Goal: Transaction & Acquisition: Book appointment/travel/reservation

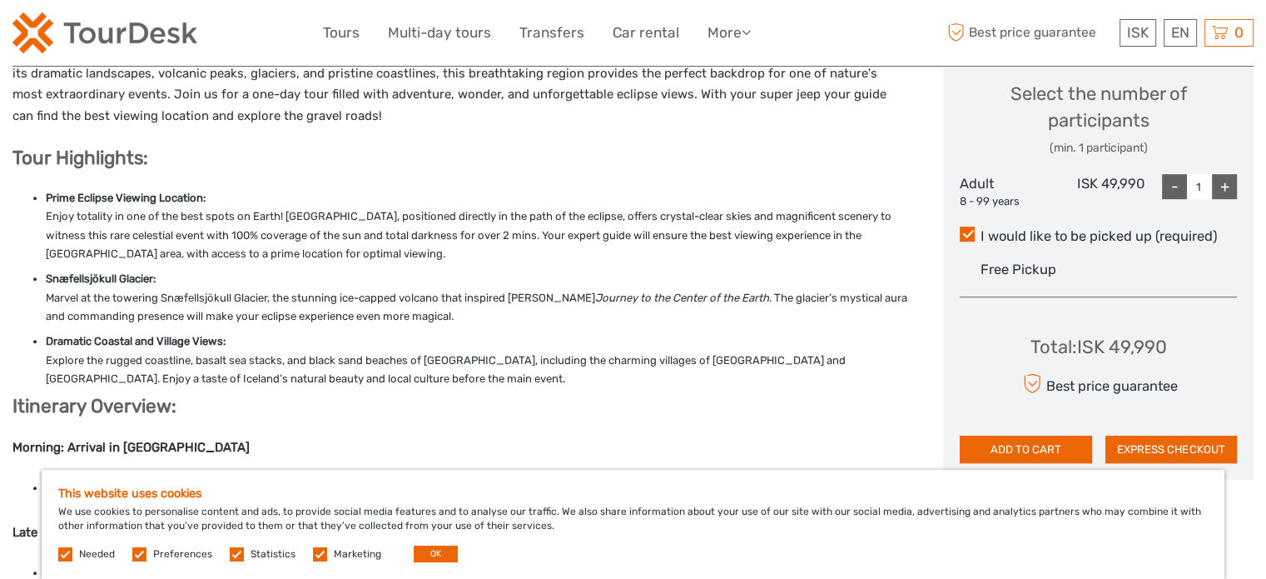
scroll to position [749, 0]
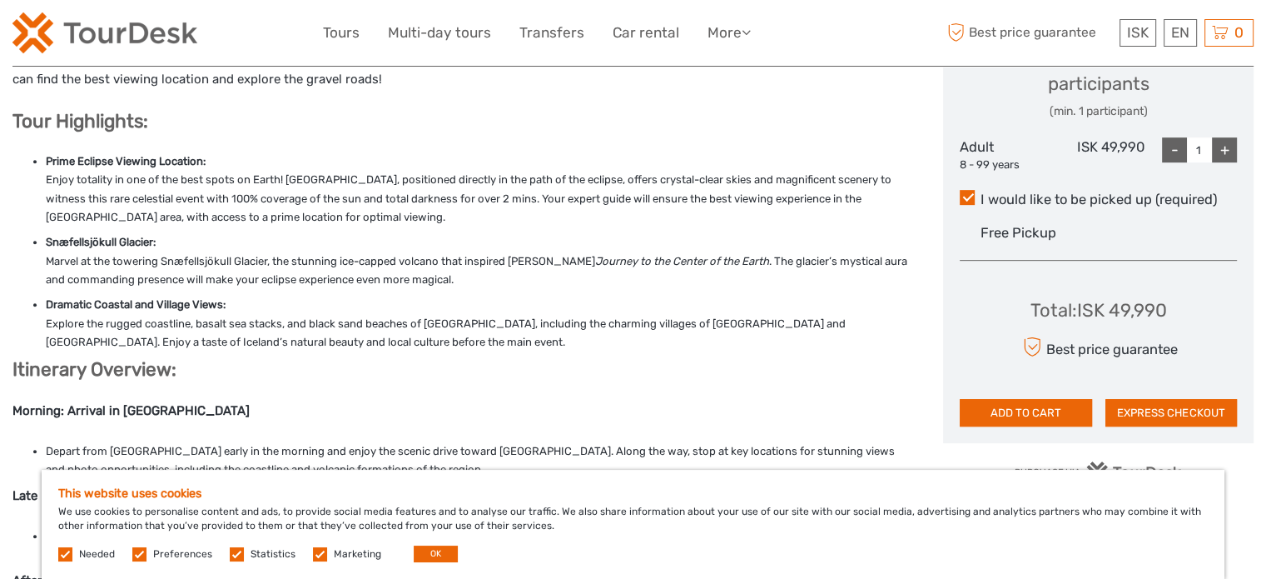
click at [1225, 153] on div "+" at bounding box center [1224, 149] width 25 height 25
click at [1177, 157] on div "-" at bounding box center [1174, 149] width 25 height 25
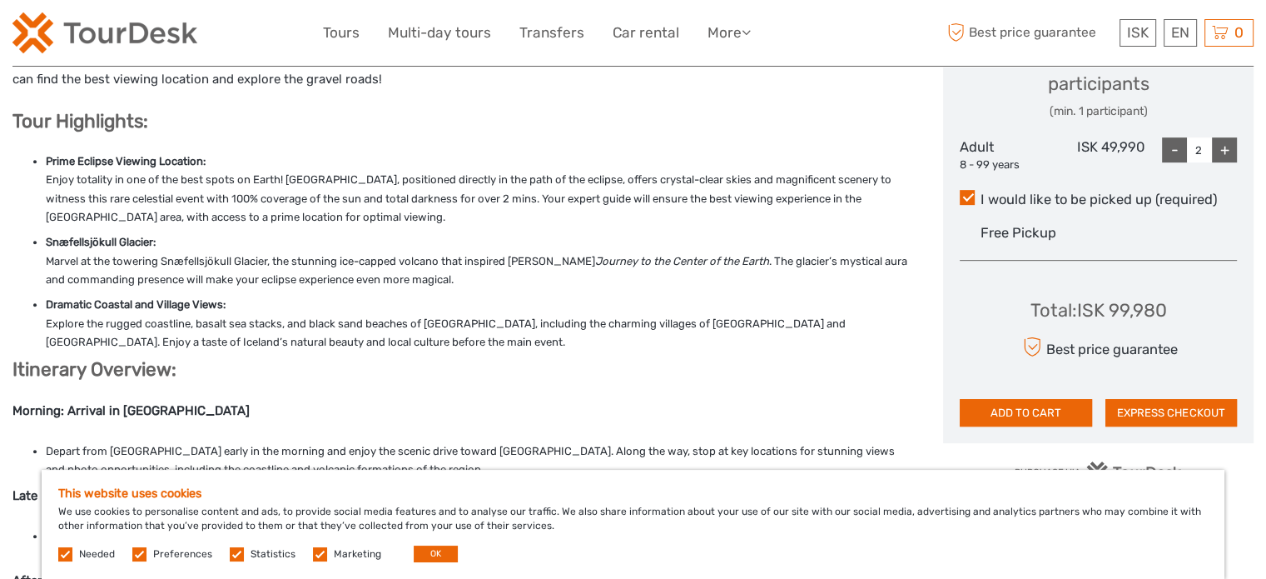
click at [1177, 157] on div "-" at bounding box center [1174, 149] width 25 height 25
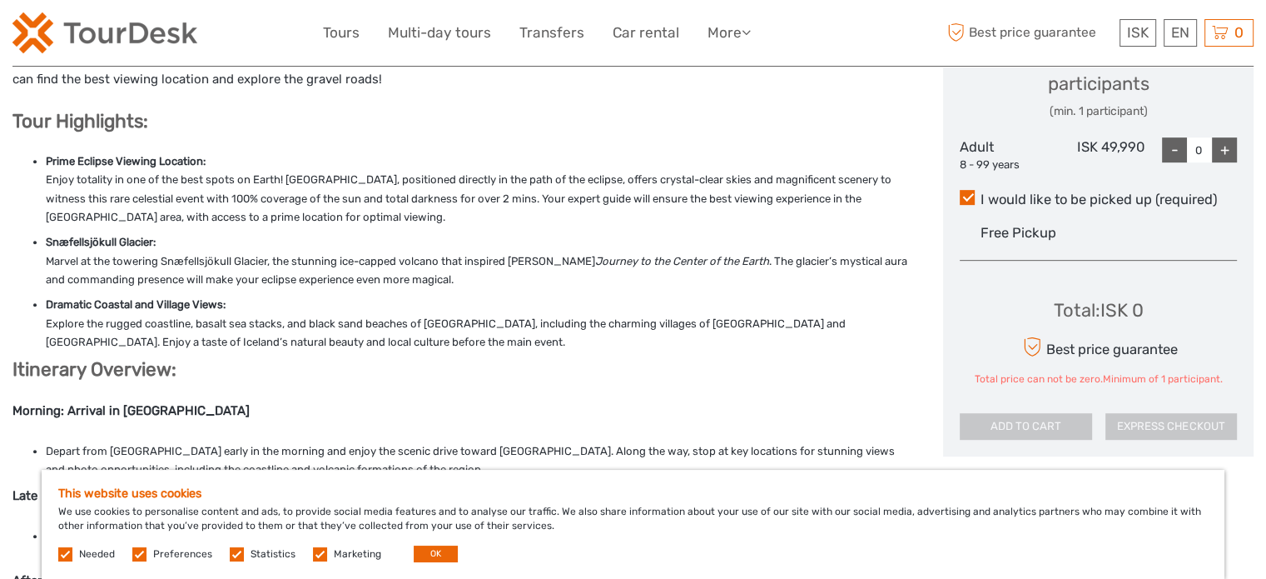
click at [1224, 156] on div "+" at bounding box center [1224, 149] width 25 height 25
type input "1"
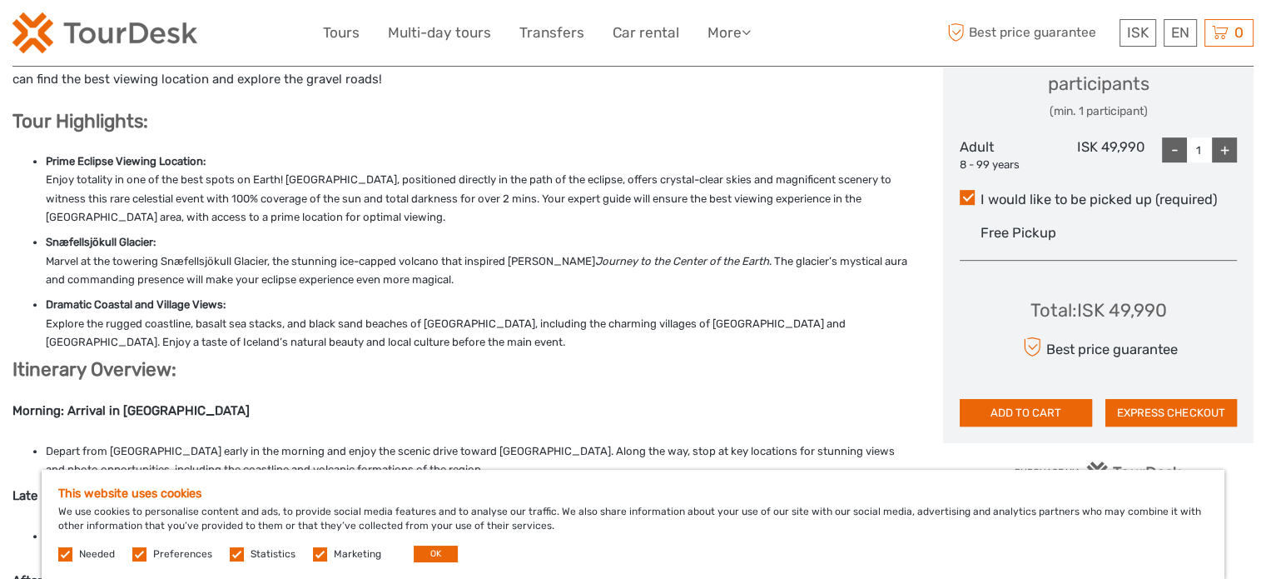
click at [67, 555] on label at bounding box center [65, 554] width 14 height 14
click at [142, 555] on label at bounding box center [139, 554] width 14 height 14
click at [0, 0] on input "checkbox" at bounding box center [0, 0] width 0 height 0
click at [236, 555] on label at bounding box center [237, 554] width 14 height 14
click at [0, 0] on input "checkbox" at bounding box center [0, 0] width 0 height 0
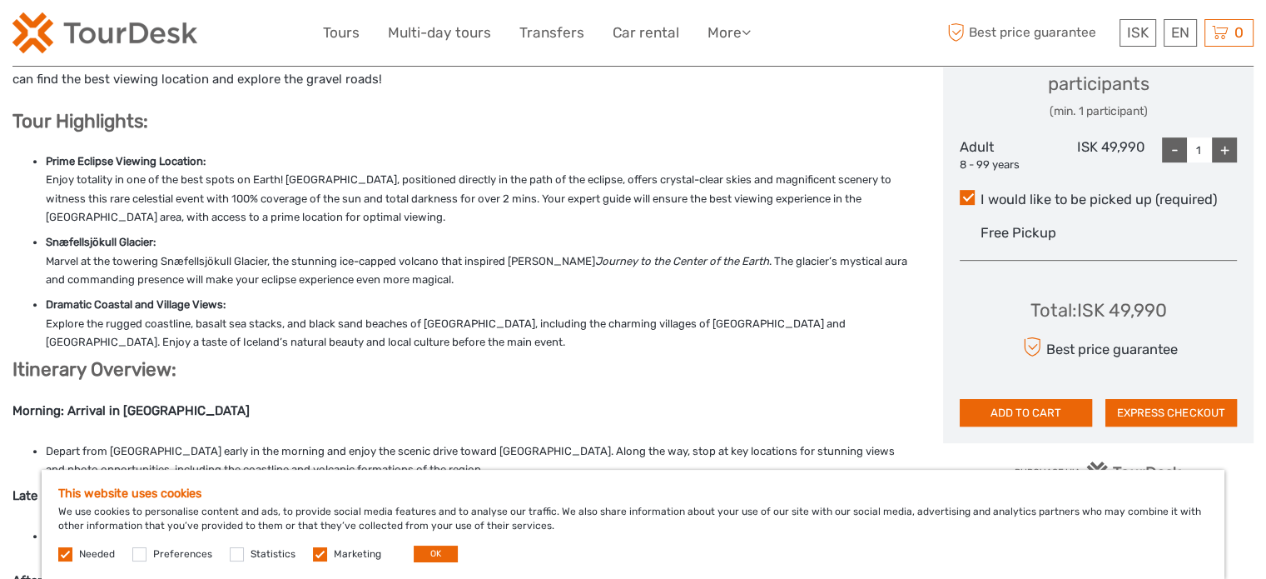
click at [313, 554] on label at bounding box center [320, 554] width 14 height 14
click at [0, 0] on input "checkbox" at bounding box center [0, 0] width 0 height 0
click at [423, 553] on button "OK" at bounding box center [436, 553] width 44 height 17
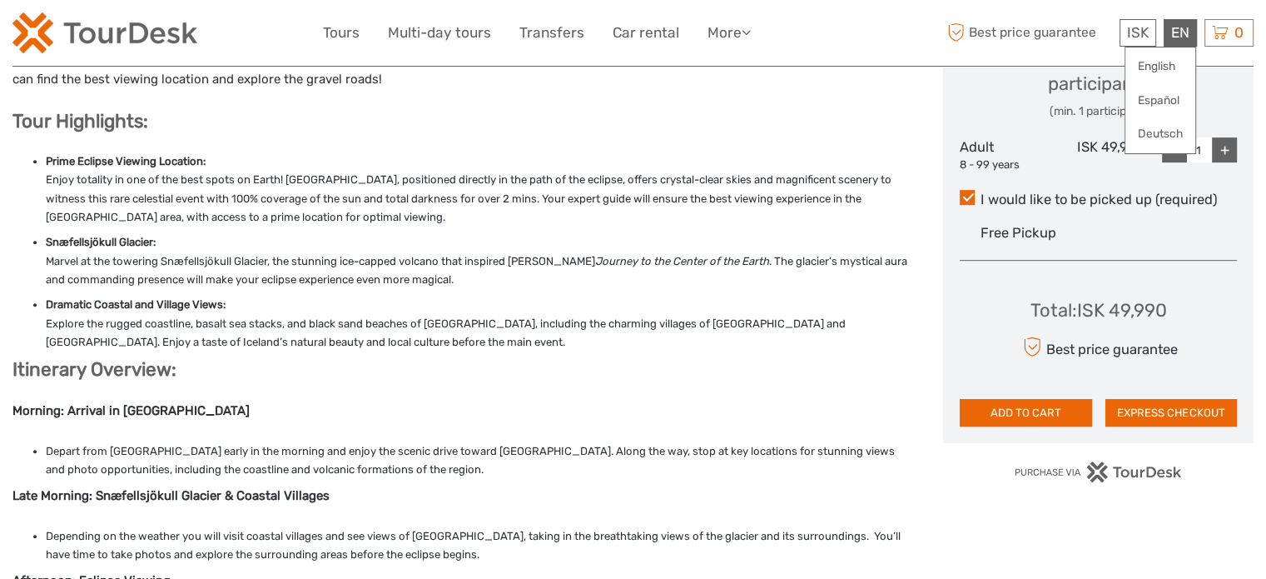
click at [1184, 36] on div "EN English Español Deutsch" at bounding box center [1180, 32] width 33 height 27
click at [1172, 70] on link "English" at bounding box center [1161, 67] width 70 height 30
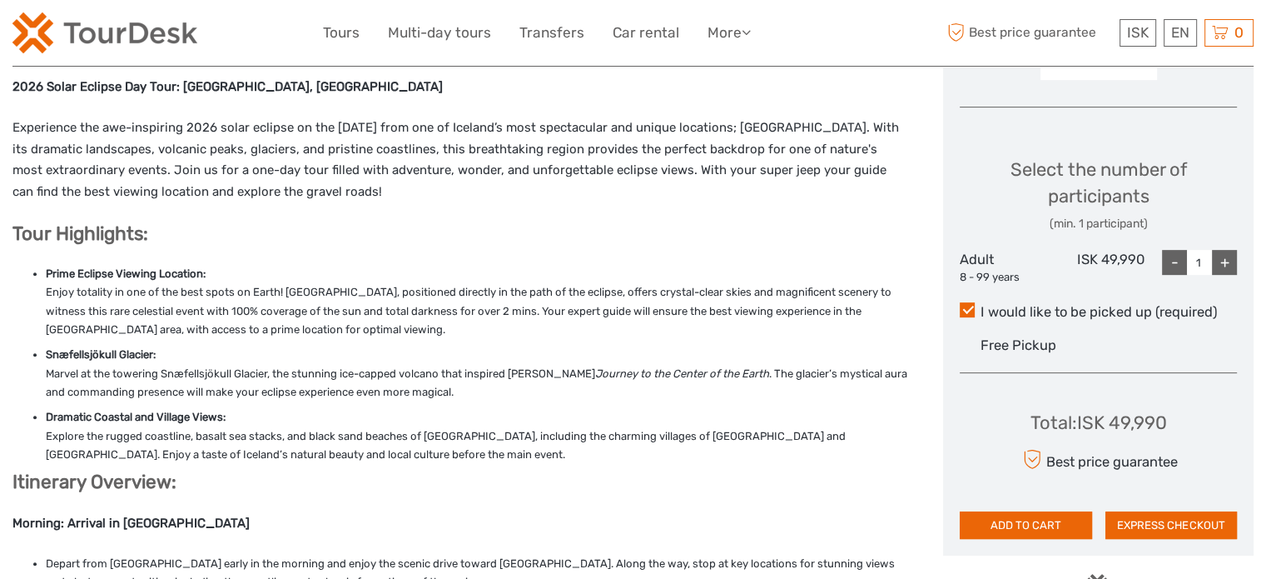
scroll to position [666, 0]
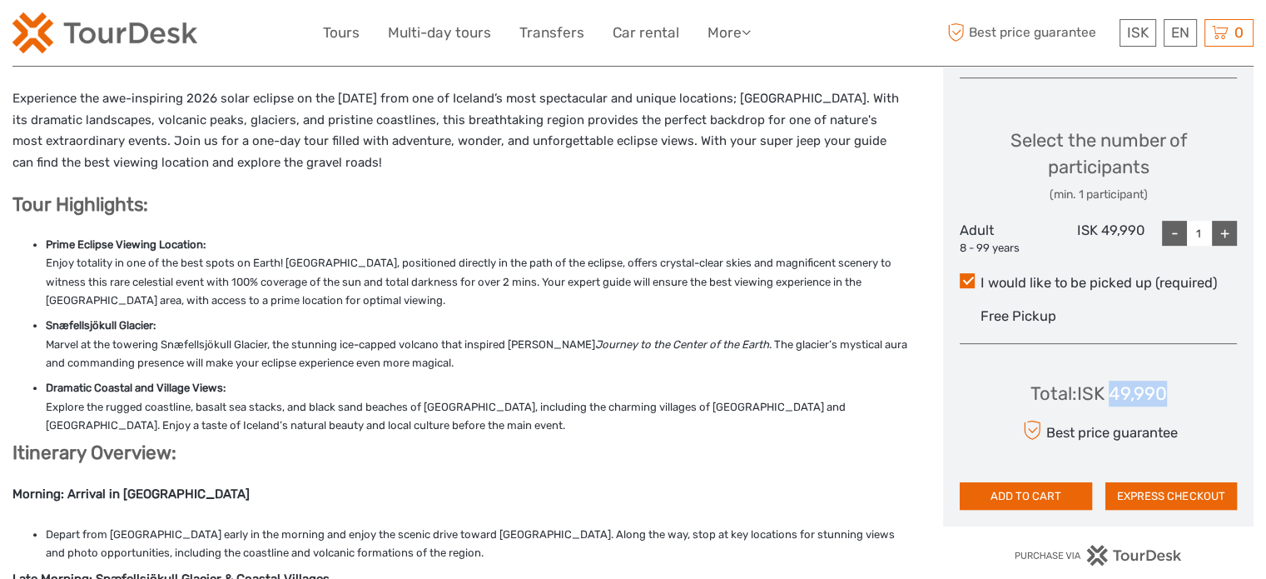
drag, startPoint x: 1113, startPoint y: 396, endPoint x: 1169, endPoint y: 397, distance: 55.8
click at [1169, 397] on div "Total : ISK 49,990 Best price guarantee ADD TO CART EXPRESS CHECKOUT" at bounding box center [1098, 433] width 277 height 152
drag, startPoint x: 1079, startPoint y: 398, endPoint x: 1166, endPoint y: 399, distance: 86.6
click at [1166, 399] on div "Total : ISK 49,990" at bounding box center [1099, 394] width 137 height 26
click at [1219, 311] on div "Free Pickup" at bounding box center [1109, 315] width 256 height 27
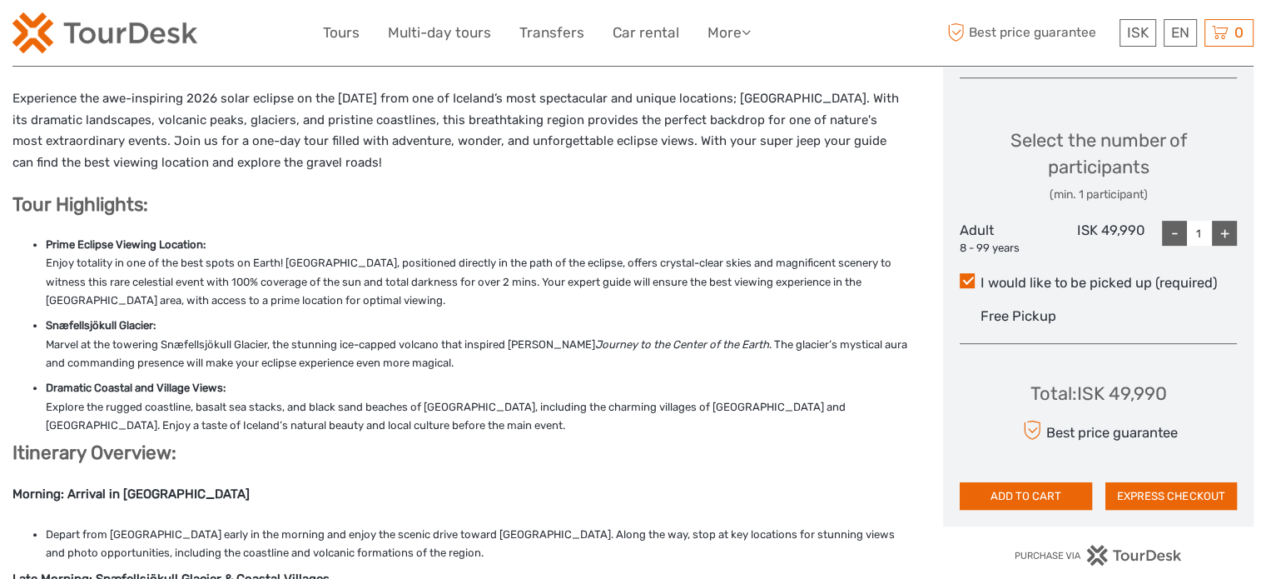
click at [981, 276] on input "I would like to be picked up (required)" at bounding box center [981, 276] width 0 height 0
click at [1229, 232] on div "+" at bounding box center [1224, 233] width 25 height 25
click at [1228, 232] on div "+" at bounding box center [1224, 233] width 25 height 25
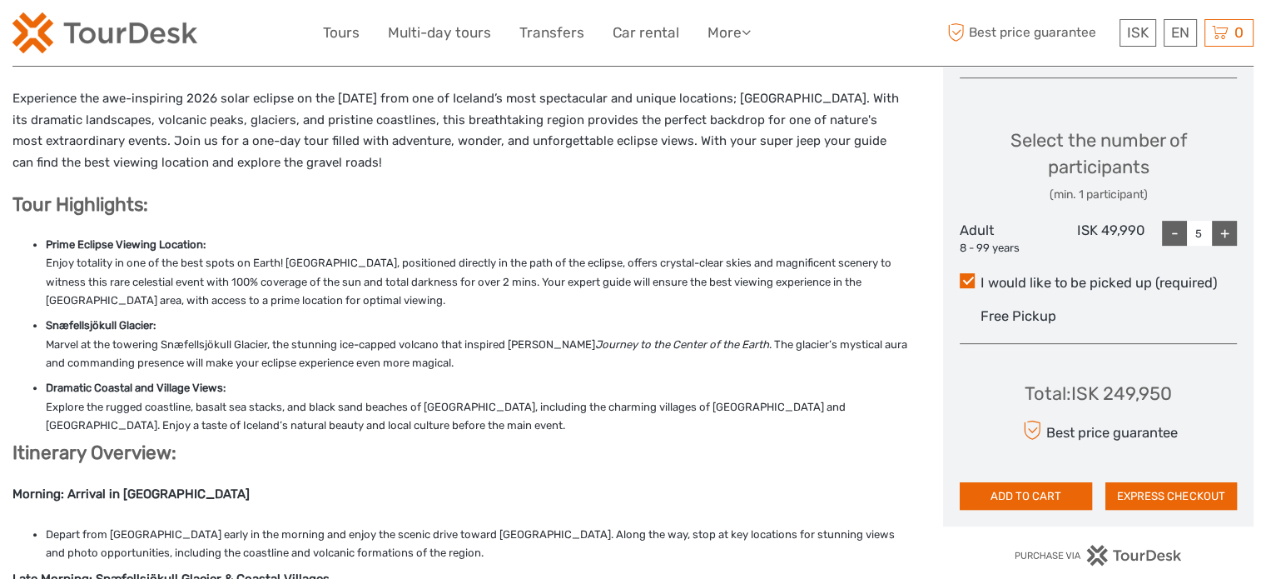
click at [1228, 232] on div "+" at bounding box center [1224, 233] width 25 height 25
type input "6"
drag, startPoint x: 1106, startPoint y: 396, endPoint x: 1177, endPoint y: 400, distance: 71.7
click at [1177, 400] on div "Total : ISK 299,940 Best price guarantee ADD TO CART EXPRESS CHECKOUT" at bounding box center [1098, 433] width 277 height 152
copy div "299,940"
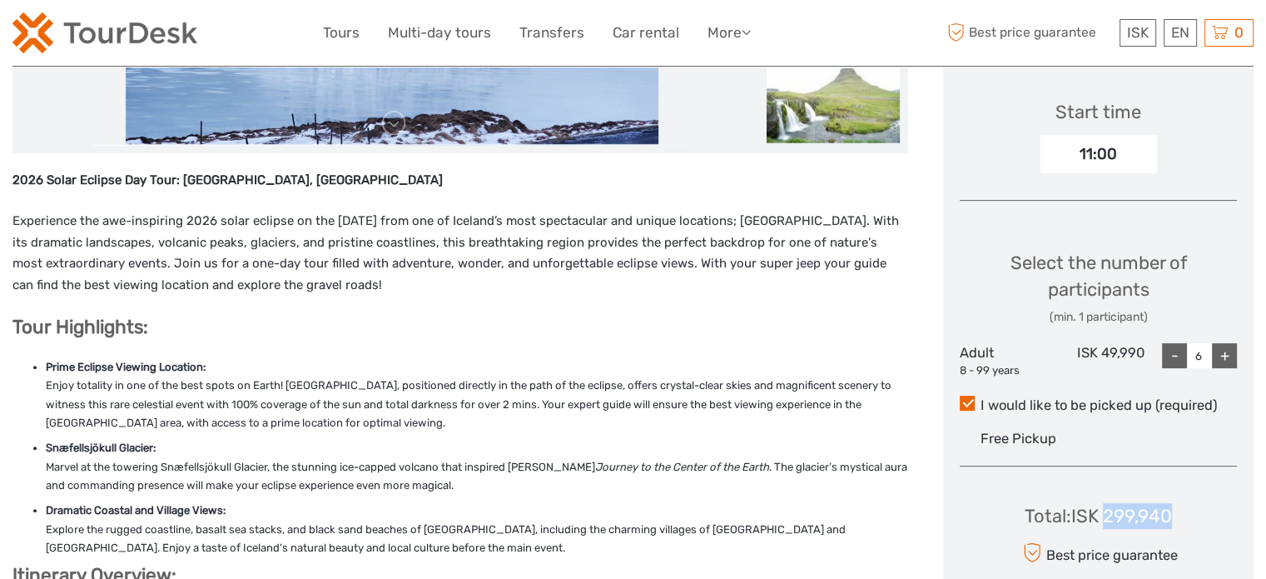
scroll to position [583, 0]
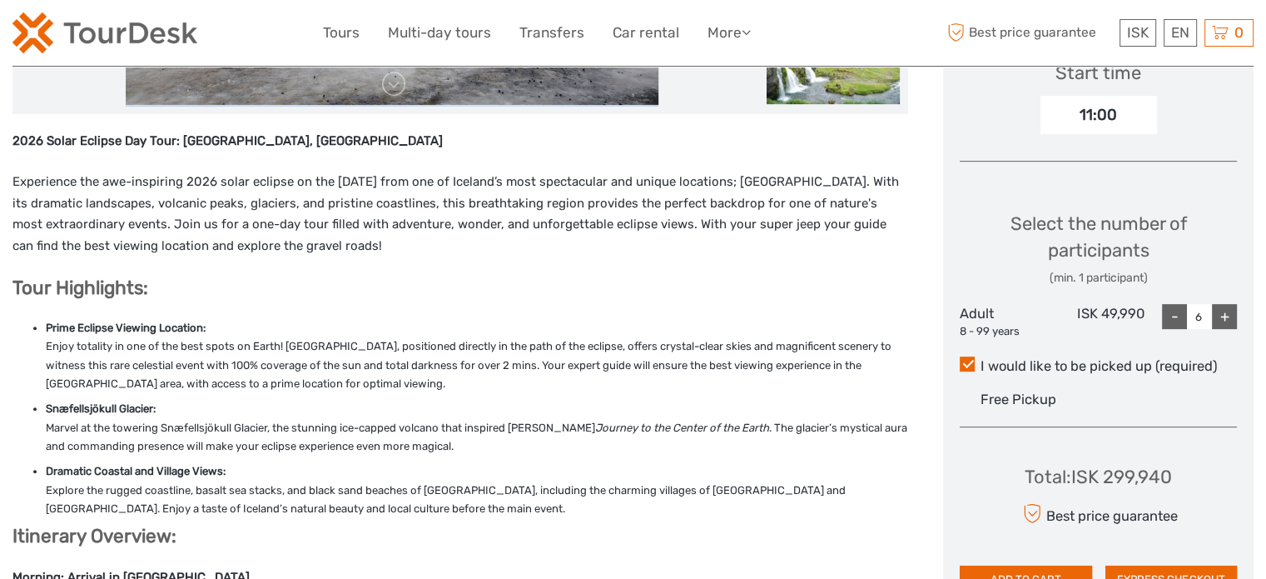
click at [1228, 181] on div "Choose Date of Travel August 2026 Su Mo Tu We Th Fr Sa 26 27 28 29 30 31 1 2 3 …" at bounding box center [1098, 154] width 311 height 913
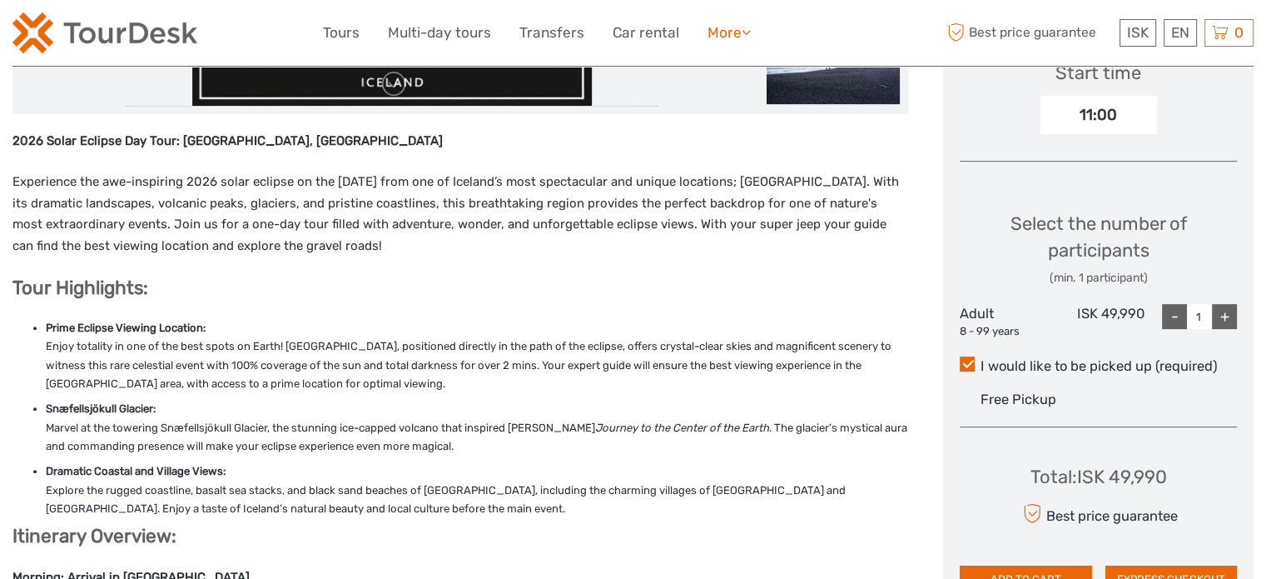
click at [738, 32] on link "More" at bounding box center [729, 33] width 43 height 24
click at [332, 32] on link "Tours" at bounding box center [341, 33] width 37 height 24
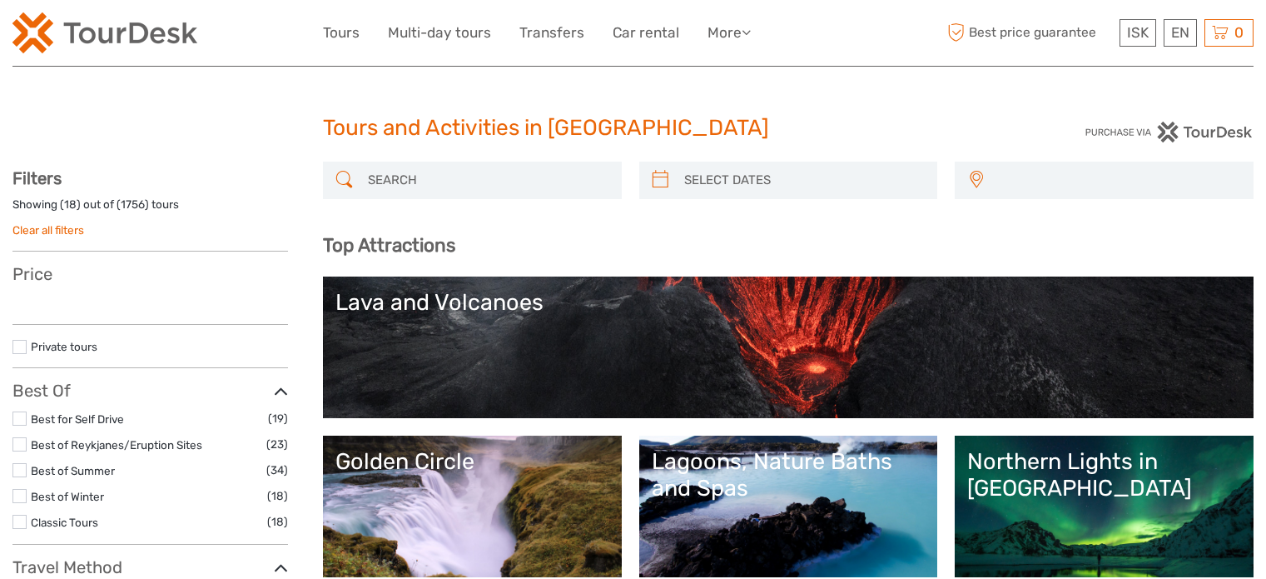
select select
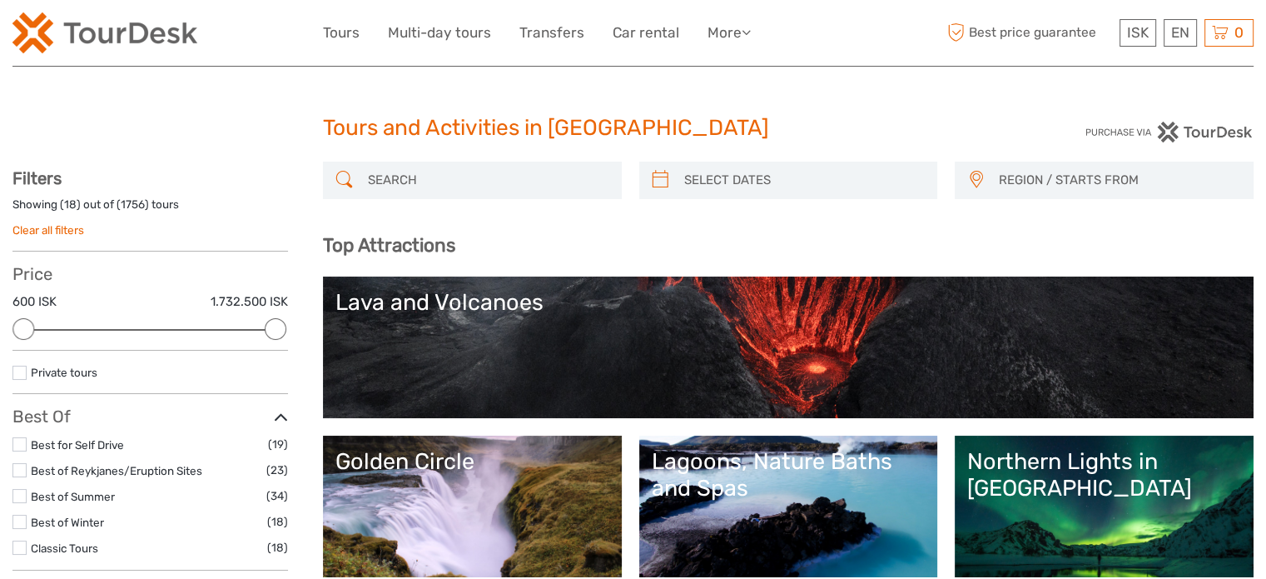
click at [435, 179] on input "search" at bounding box center [487, 180] width 252 height 29
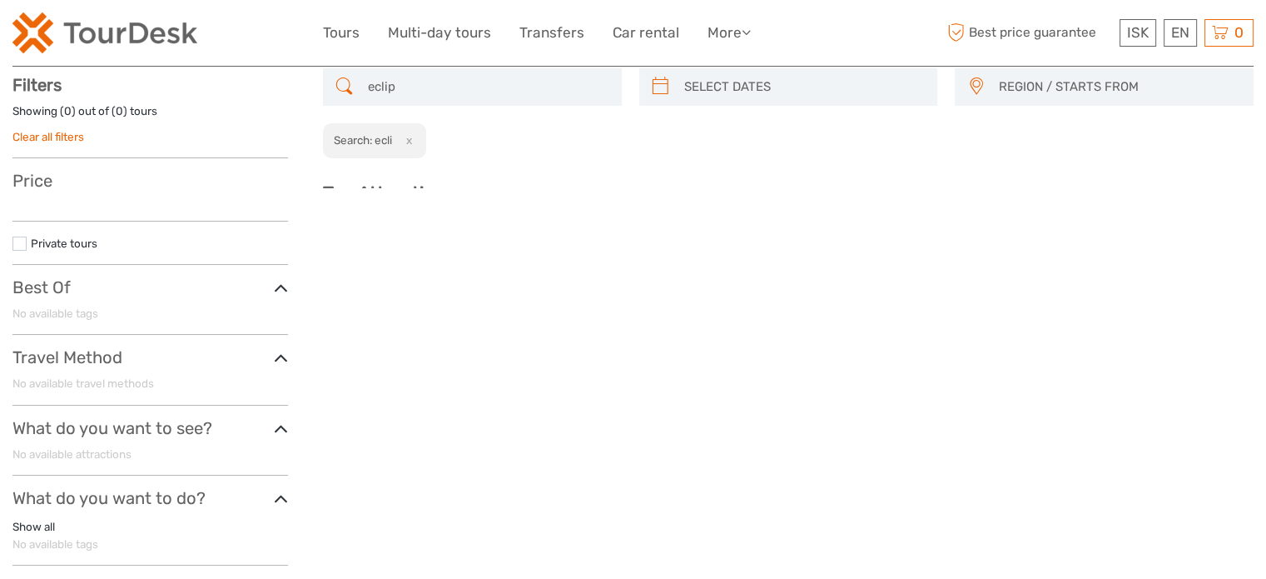
scroll to position [94, 0]
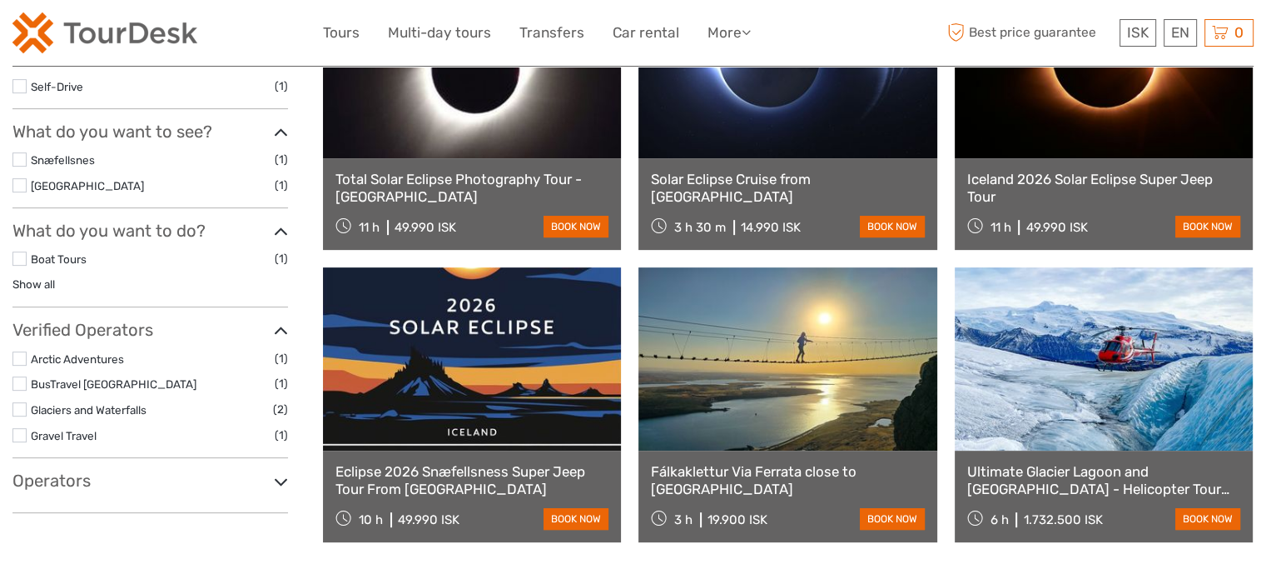
scroll to position [583, 0]
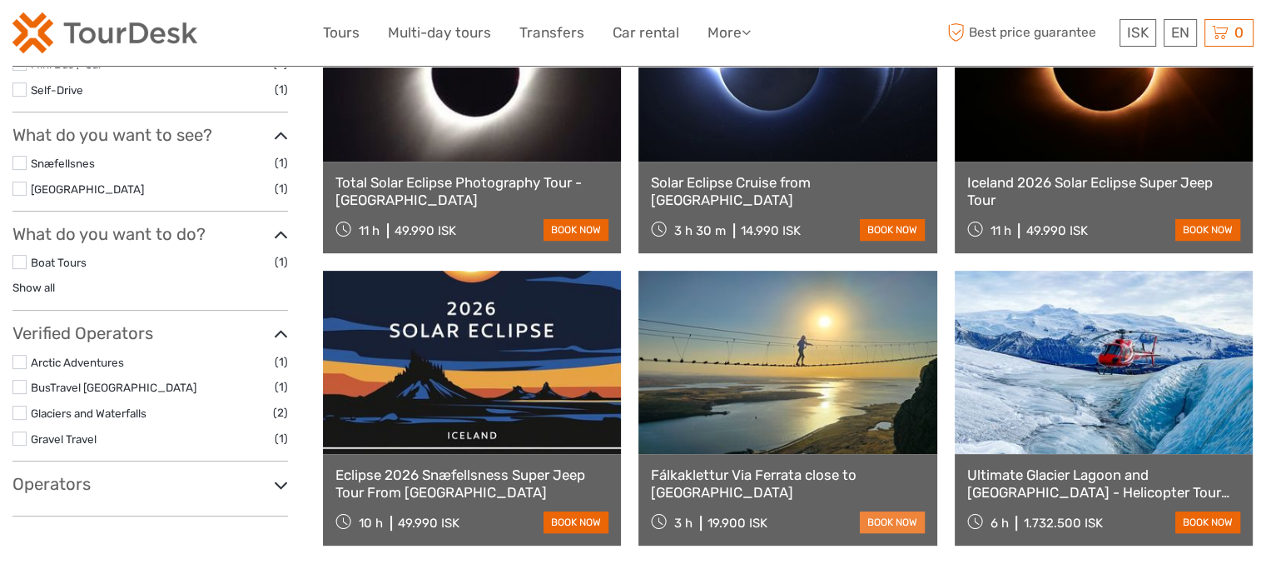
type input "eclipse"
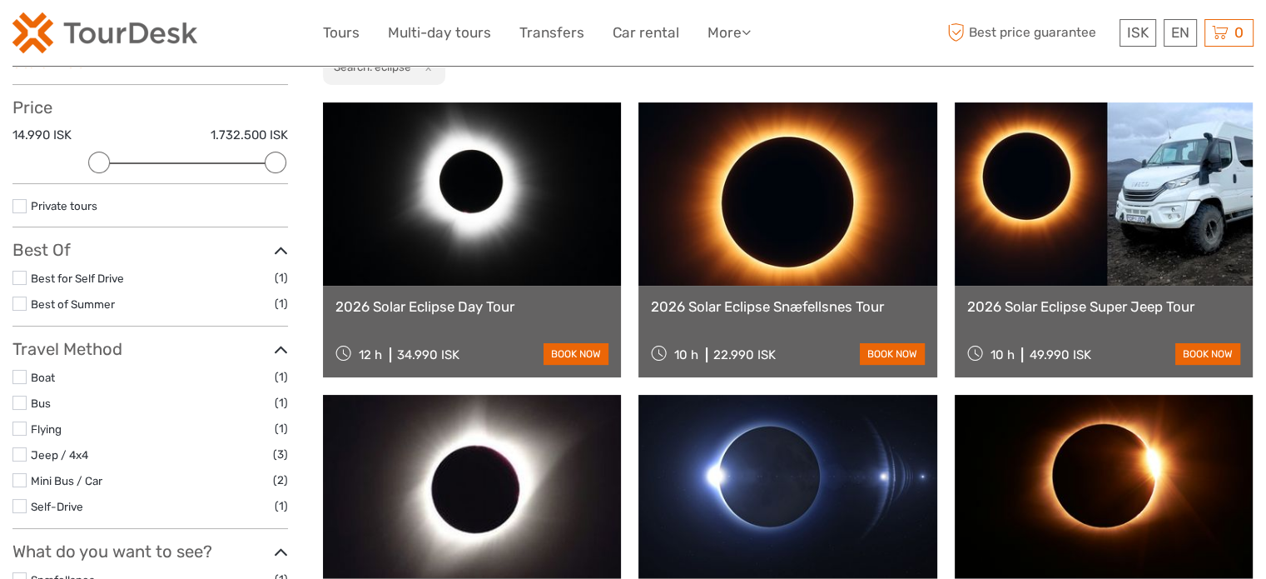
scroll to position [167, 0]
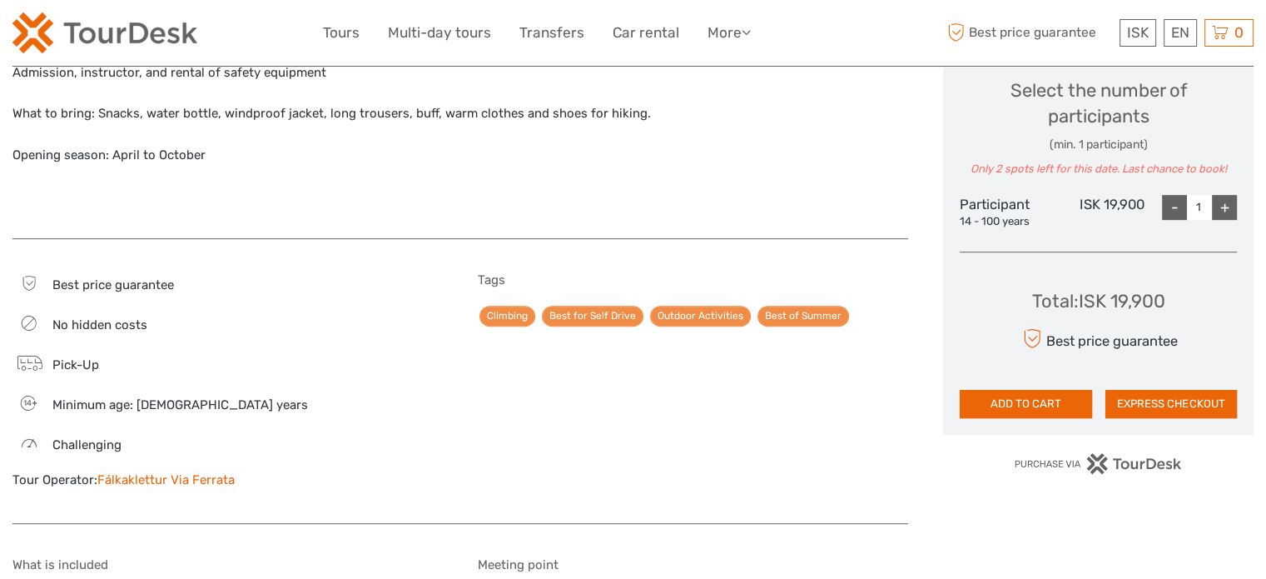
scroll to position [916, 0]
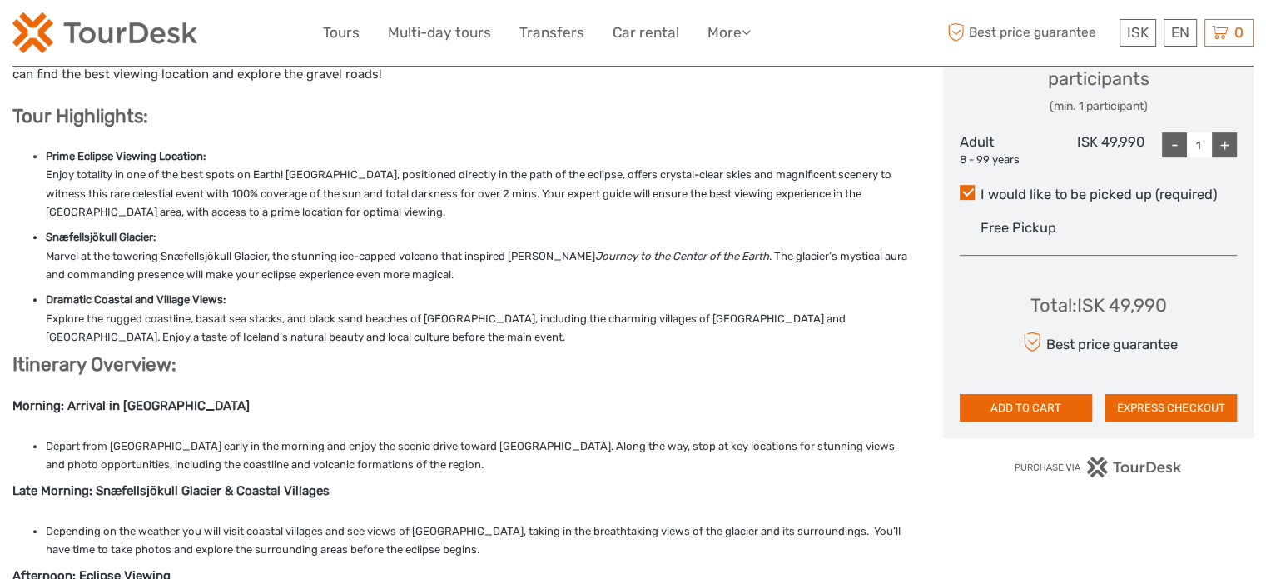
scroll to position [833, 0]
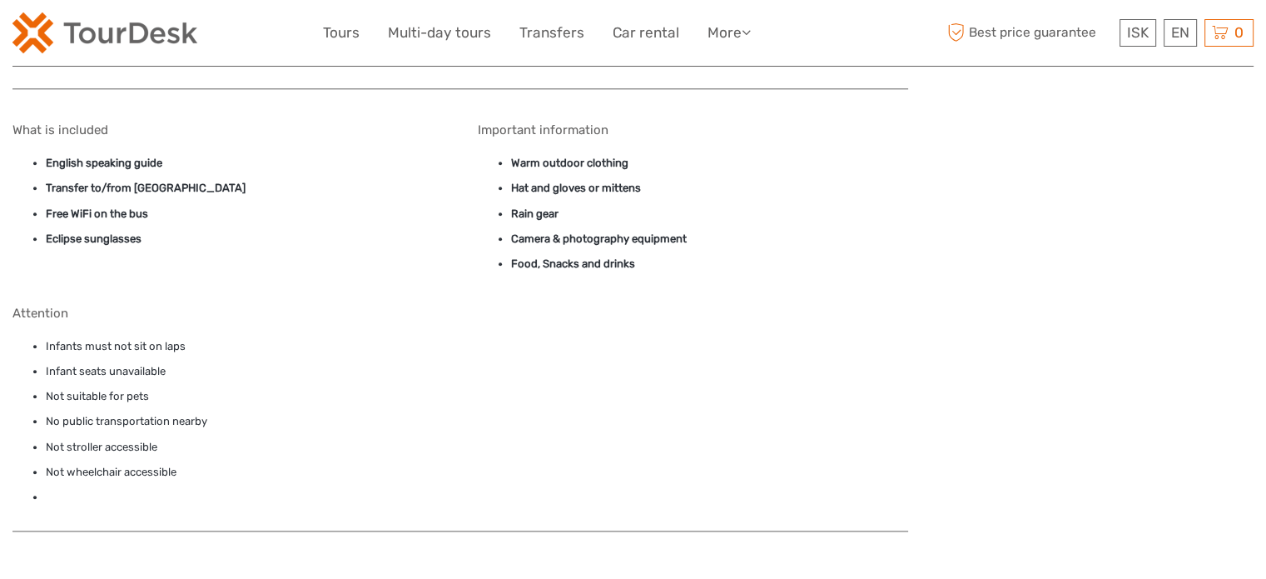
scroll to position [2165, 0]
